Goal: Task Accomplishment & Management: Manage account settings

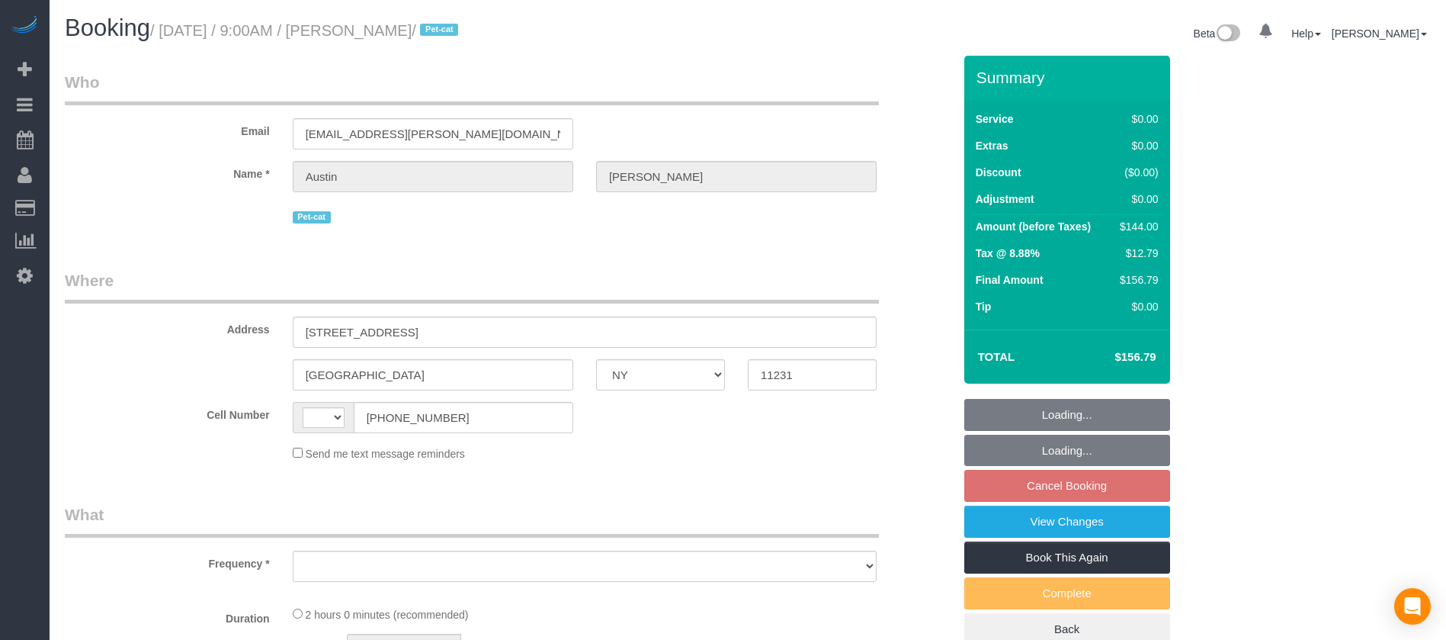
select select "NY"
select select "spot1"
select select "number:57"
select select "number:74"
select select "number:14"
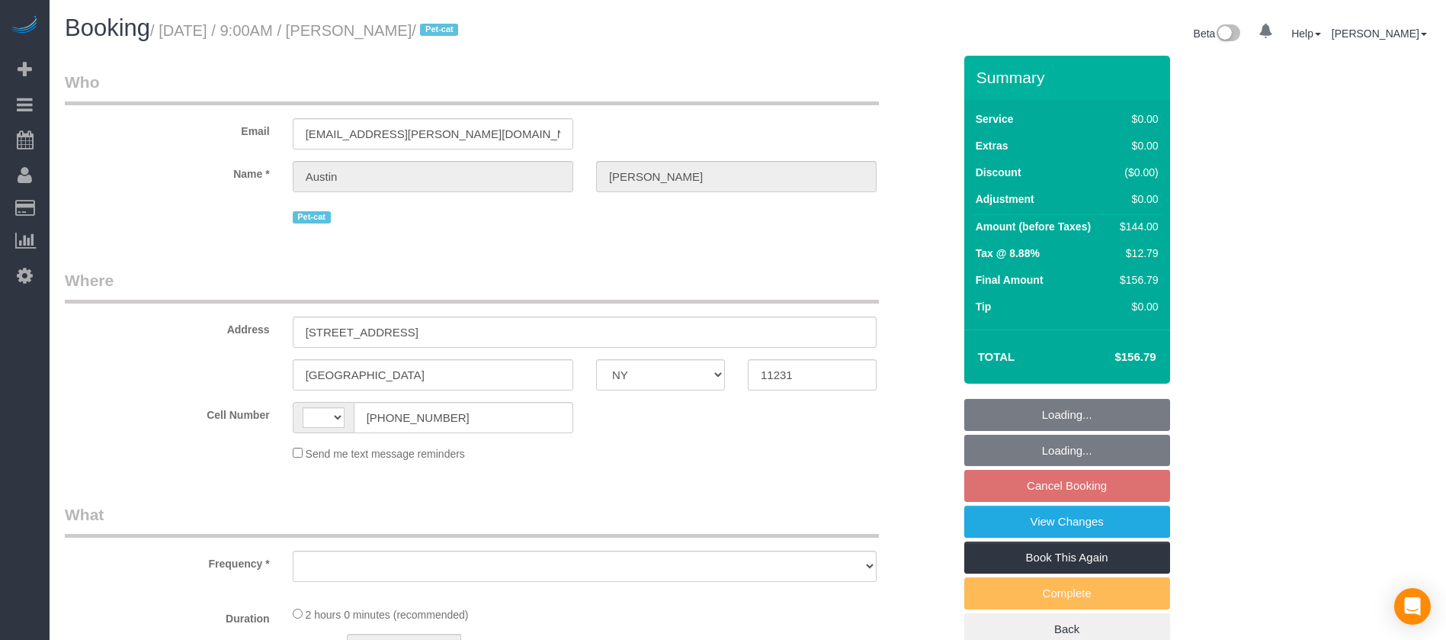
select select "number:7"
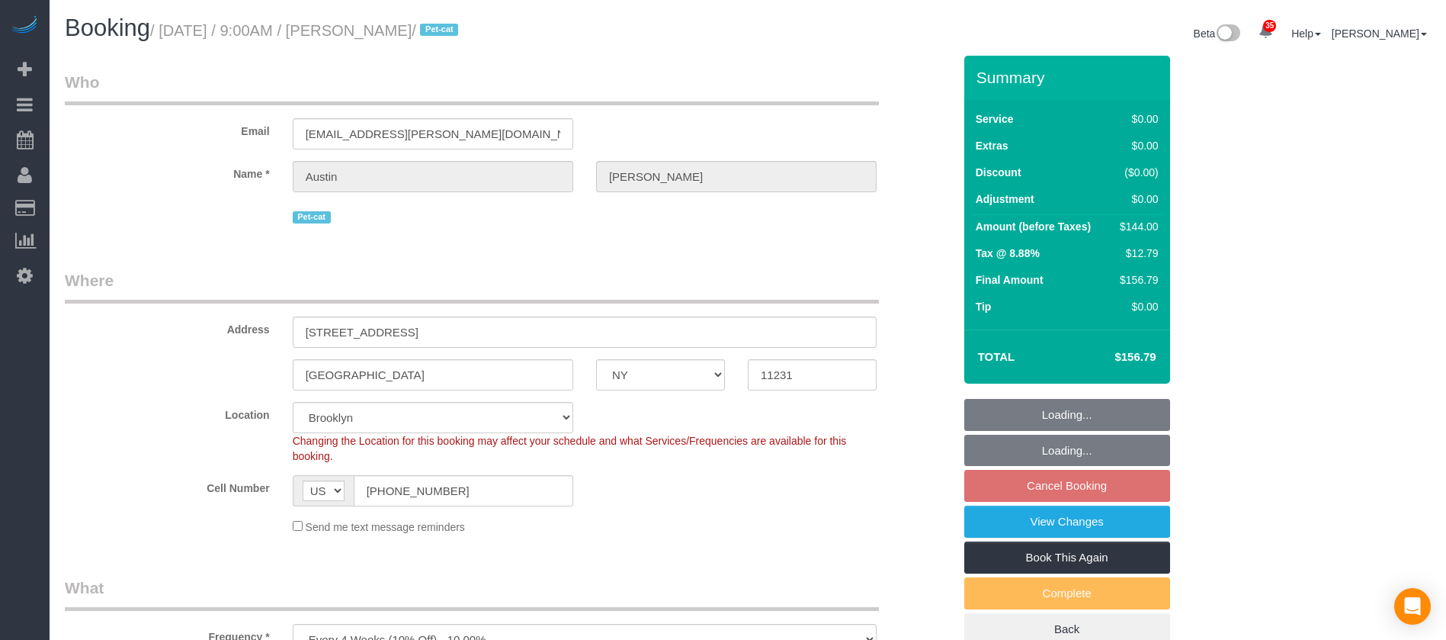
select select "string:[GEOGRAPHIC_DATA]"
select select "object:1756"
select select "string:stripe-pm_1QD7FF4VGloSiKo7VTTiflzl"
select select "1"
select select "object:1760"
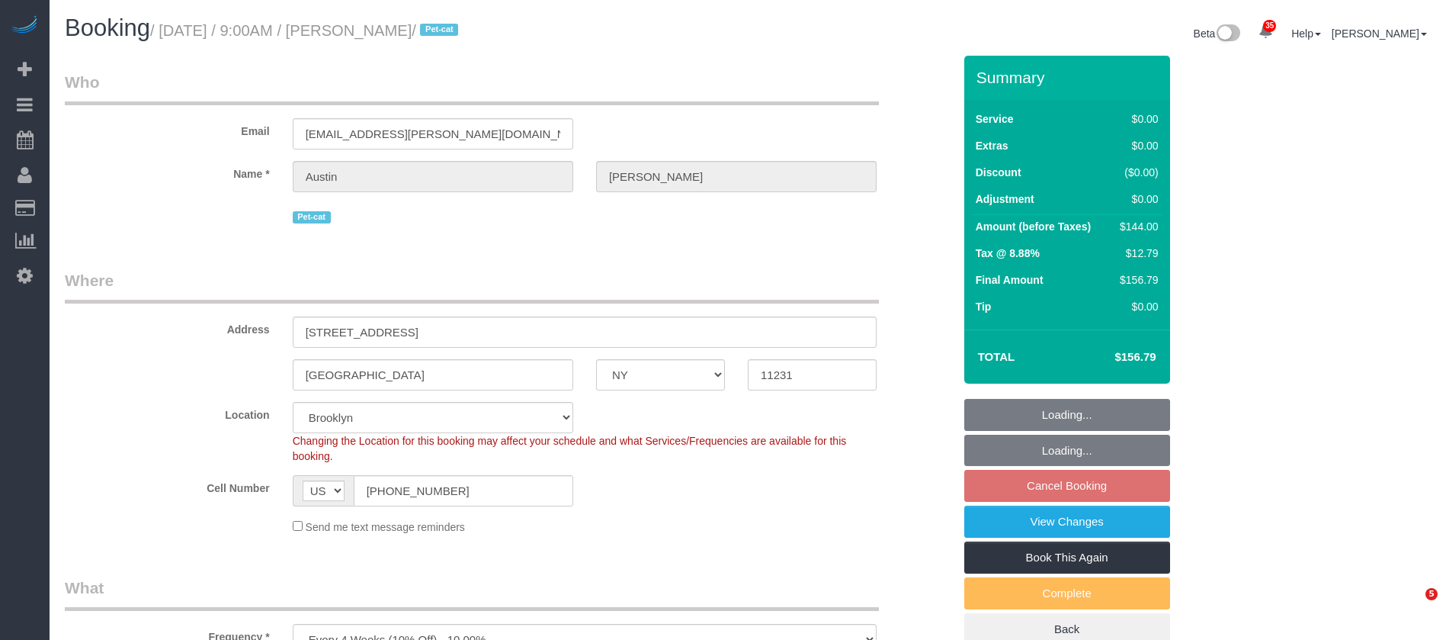
select select "spot60"
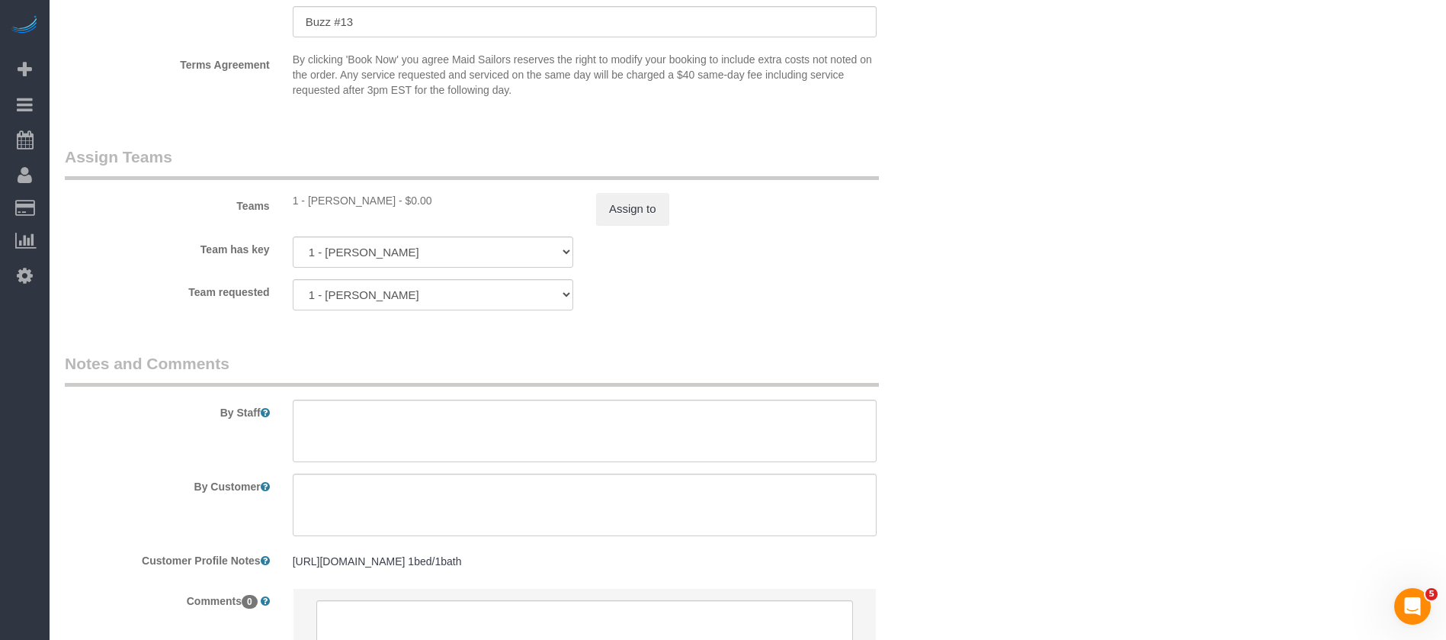
scroll to position [2059, 0]
